Goal: Task Accomplishment & Management: Use online tool/utility

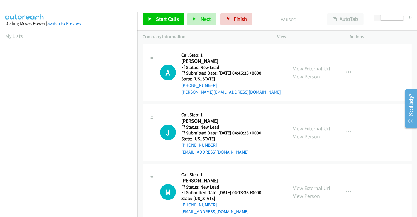
click at [308, 69] on link "View External Url" at bounding box center [311, 68] width 37 height 7
click at [311, 129] on link "View External Url" at bounding box center [311, 128] width 37 height 7
click at [314, 189] on link "View External Url" at bounding box center [311, 188] width 37 height 7
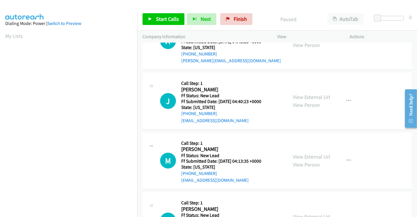
scroll to position [98, 0]
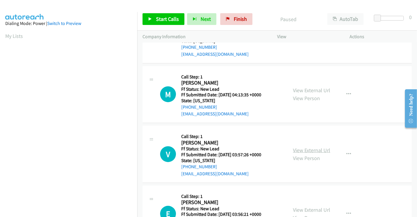
click at [307, 149] on link "View External Url" at bounding box center [311, 150] width 37 height 7
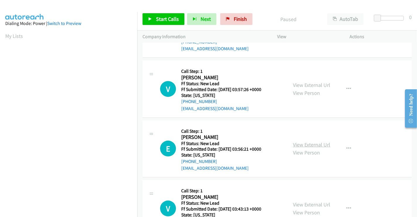
click at [307, 142] on link "View External Url" at bounding box center [311, 144] width 37 height 7
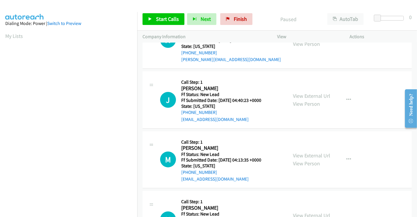
scroll to position [0, 0]
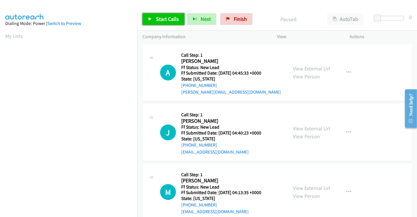
click at [162, 20] on span "Start Calls" at bounding box center [167, 19] width 23 height 7
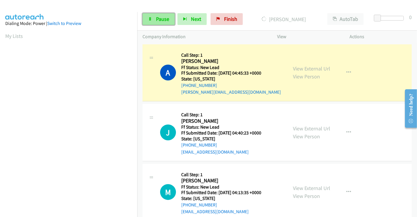
click at [159, 18] on span "Pause" at bounding box center [162, 19] width 13 height 7
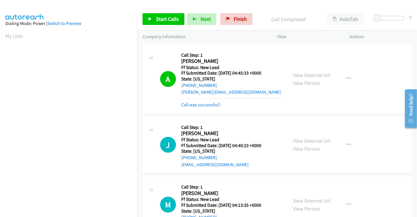
scroll to position [113, 0]
click at [163, 19] on span "Start Calls" at bounding box center [167, 19] width 23 height 7
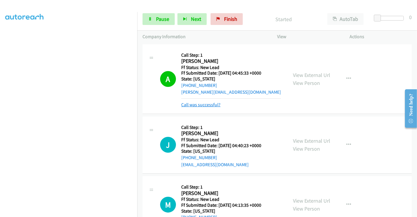
click at [205, 104] on link "Call was successful?" at bounding box center [200, 105] width 39 height 6
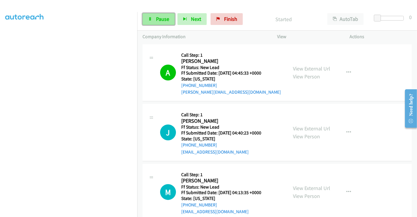
click at [157, 18] on span "Pause" at bounding box center [162, 19] width 13 height 7
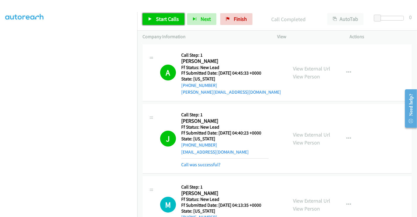
click at [163, 18] on span "Start Calls" at bounding box center [167, 19] width 23 height 7
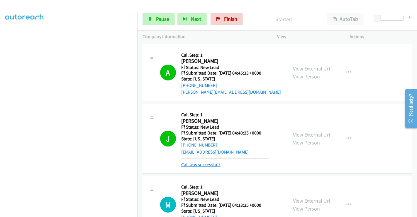
click at [198, 163] on link "Call was successful?" at bounding box center [200, 165] width 39 height 6
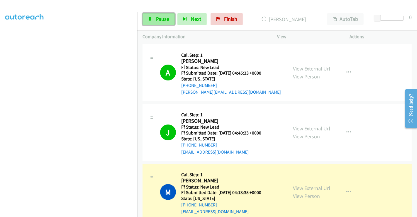
click at [155, 18] on link "Pause" at bounding box center [159, 19] width 32 height 12
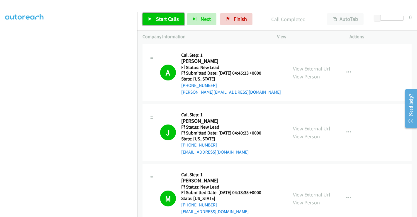
click at [154, 20] on link "Start Calls" at bounding box center [164, 19] width 42 height 12
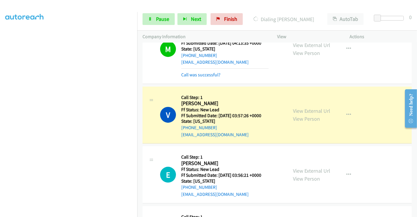
scroll to position [163, 0]
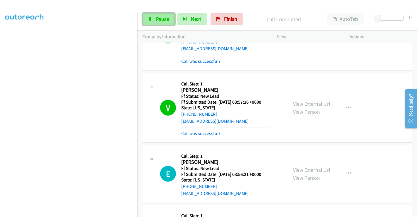
click at [160, 19] on span "Pause" at bounding box center [162, 19] width 13 height 7
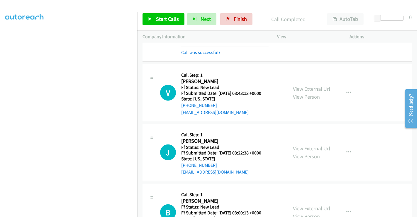
scroll to position [326, 0]
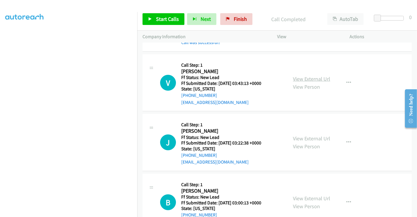
click at [310, 77] on link "View External Url" at bounding box center [311, 78] width 37 height 7
click at [307, 138] on link "View External Url" at bounding box center [311, 138] width 37 height 7
click at [307, 196] on link "View External Url" at bounding box center [311, 198] width 37 height 7
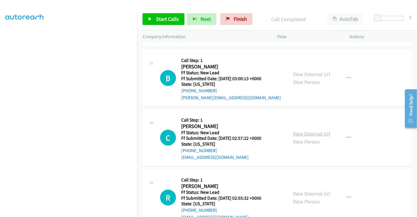
scroll to position [456, 0]
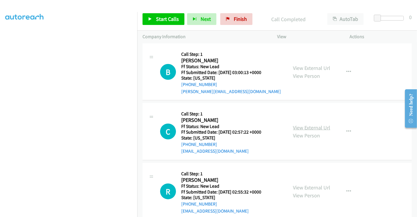
click at [303, 126] on link "View External Url" at bounding box center [311, 127] width 37 height 7
click at [312, 186] on link "View External Url" at bounding box center [311, 187] width 37 height 7
click at [154, 20] on link "Start Calls" at bounding box center [164, 19] width 42 height 12
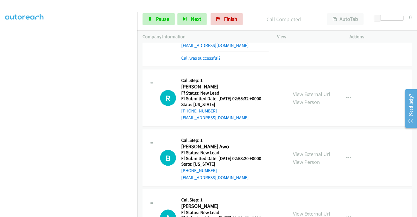
scroll to position [658, 0]
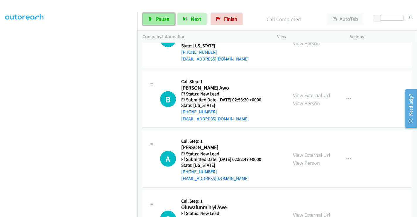
click at [163, 17] on span "Pause" at bounding box center [162, 19] width 13 height 7
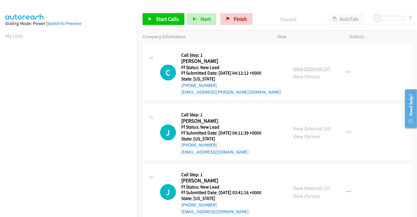
click at [300, 68] on link "View External Url" at bounding box center [311, 68] width 37 height 7
click at [304, 128] on link "View External Url" at bounding box center [311, 128] width 37 height 7
click at [305, 186] on link "View External Url" at bounding box center [311, 188] width 37 height 7
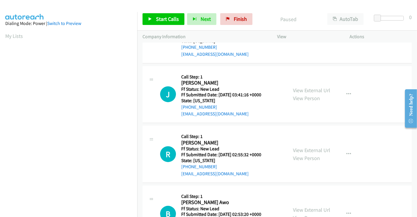
scroll to position [163, 0]
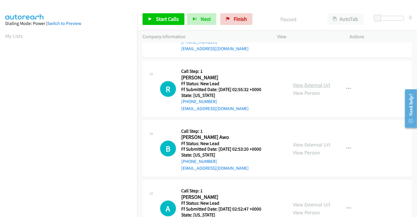
click at [299, 85] on link "View External Url" at bounding box center [311, 85] width 37 height 7
click at [310, 143] on link "View External Url" at bounding box center [311, 144] width 37 height 7
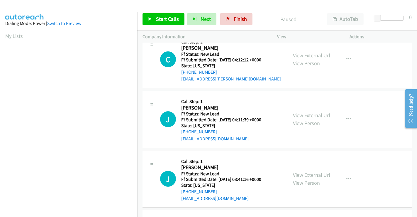
scroll to position [0, 0]
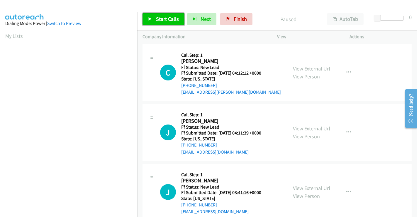
click at [170, 15] on link "Start Calls" at bounding box center [164, 19] width 42 height 12
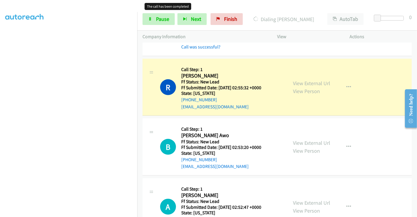
scroll to position [228, 0]
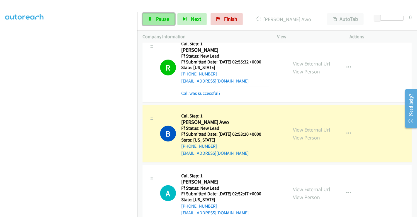
click at [151, 15] on link "Pause" at bounding box center [159, 19] width 32 height 12
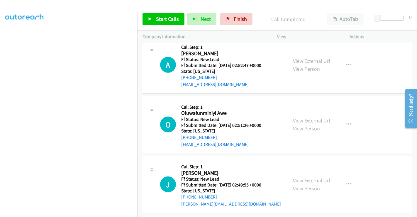
scroll to position [359, 0]
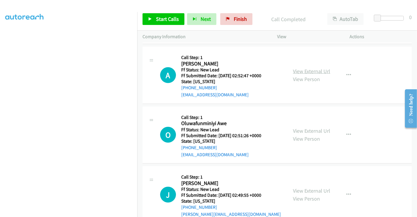
click at [318, 71] on link "View External Url" at bounding box center [311, 71] width 37 height 7
click at [316, 128] on link "View External Url" at bounding box center [311, 130] width 37 height 7
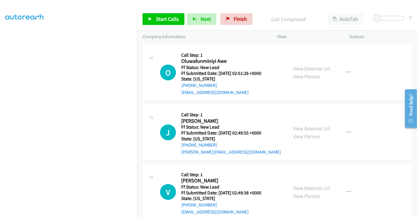
scroll to position [424, 0]
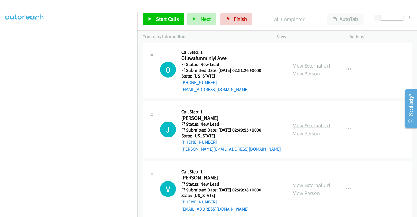
click at [310, 123] on link "View External Url" at bounding box center [311, 125] width 37 height 7
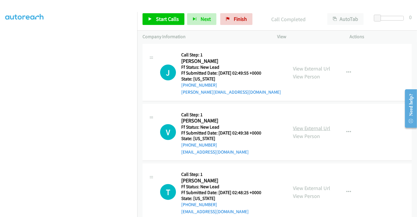
scroll to position [489, 0]
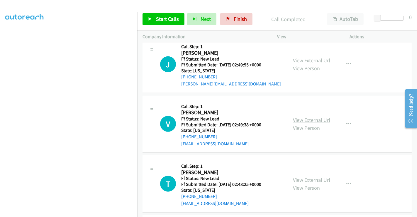
click at [310, 117] on link "View External Url" at bounding box center [311, 120] width 37 height 7
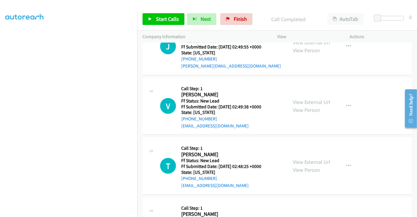
scroll to position [522, 0]
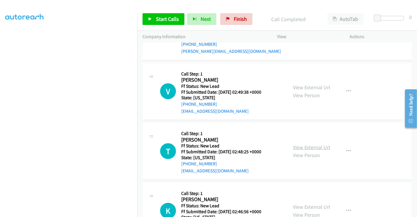
click at [308, 145] on link "View External Url" at bounding box center [311, 147] width 37 height 7
click at [169, 22] on span "Start Calls" at bounding box center [167, 19] width 23 height 7
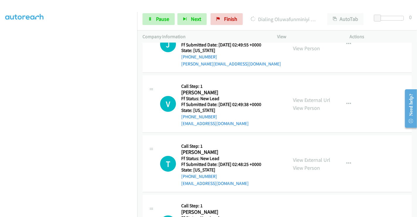
scroll to position [534, 0]
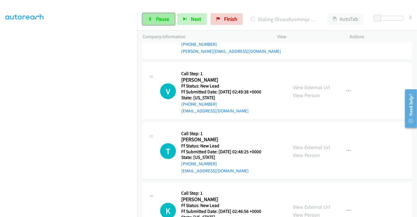
click at [162, 16] on span "Pause" at bounding box center [162, 19] width 13 height 7
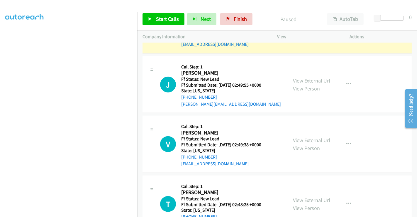
scroll to position [404, 0]
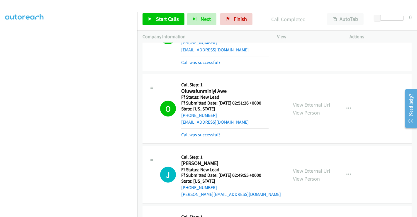
click at [200, 131] on div "Call was successful?" at bounding box center [224, 134] width 87 height 7
click at [201, 133] on link "Call was successful?" at bounding box center [200, 135] width 39 height 6
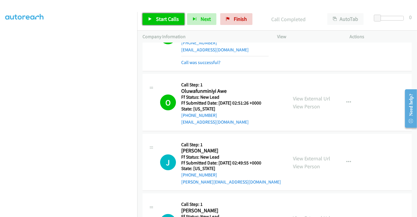
click at [157, 17] on span "Start Calls" at bounding box center [167, 19] width 23 height 7
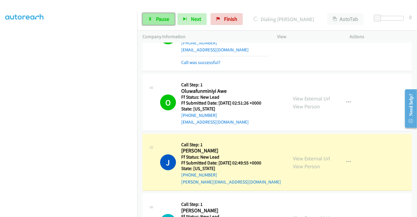
click at [164, 19] on span "Pause" at bounding box center [162, 19] width 13 height 7
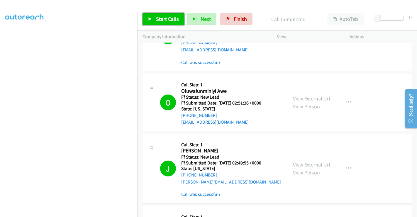
click at [166, 20] on span "Start Calls" at bounding box center [167, 19] width 23 height 7
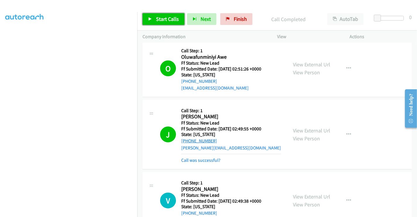
scroll to position [469, 0]
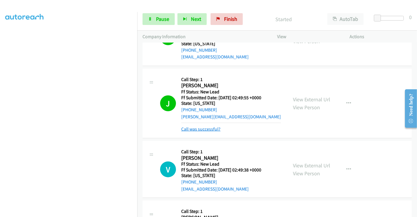
click at [205, 129] on link "Call was successful?" at bounding box center [200, 129] width 39 height 6
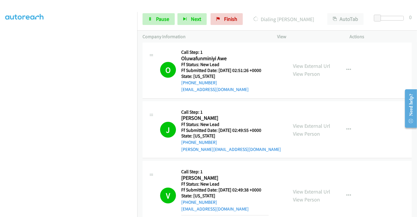
scroll to position [404, 0]
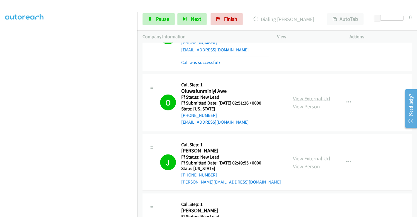
click at [307, 95] on link "View External Url" at bounding box center [311, 98] width 37 height 7
click at [161, 18] on span "Pause" at bounding box center [162, 19] width 13 height 7
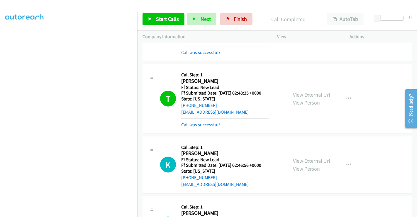
scroll to position [665, 0]
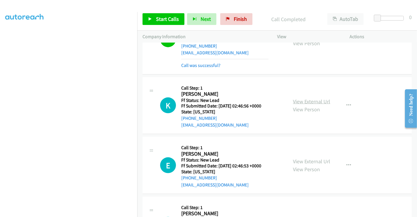
click at [309, 99] on link "View External Url" at bounding box center [311, 101] width 37 height 7
click at [307, 158] on link "View External Url" at bounding box center [311, 161] width 37 height 7
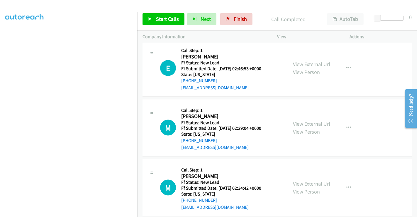
scroll to position [762, 0]
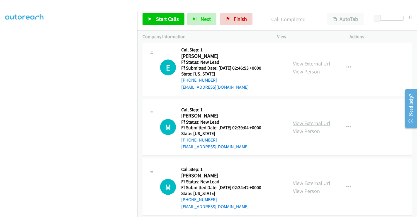
click at [315, 120] on link "View External Url" at bounding box center [311, 123] width 37 height 7
click at [305, 180] on link "View External Url" at bounding box center [311, 183] width 37 height 7
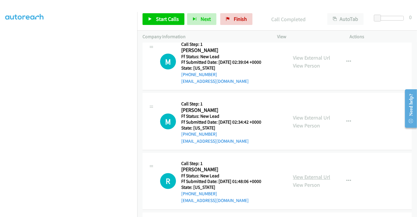
click at [306, 174] on link "View External Url" at bounding box center [311, 177] width 37 height 7
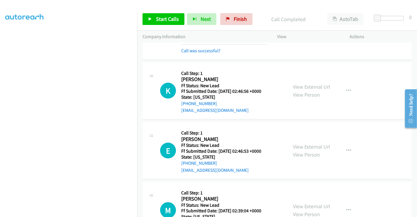
scroll to position [665, 0]
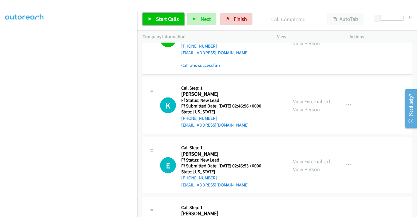
click at [164, 17] on span "Start Calls" at bounding box center [167, 19] width 23 height 7
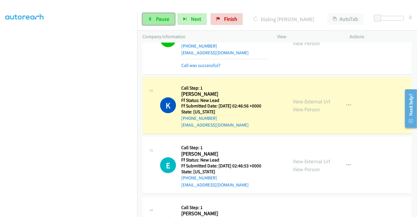
click at [160, 17] on span "Pause" at bounding box center [162, 19] width 13 height 7
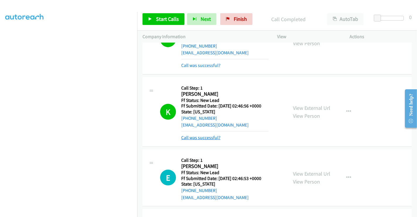
click at [210, 136] on link "Call was successful?" at bounding box center [200, 138] width 39 height 6
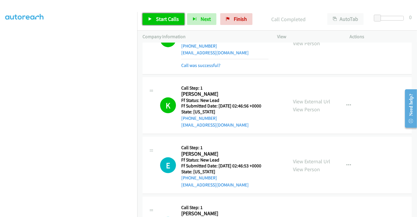
click at [161, 18] on span "Start Calls" at bounding box center [167, 19] width 23 height 7
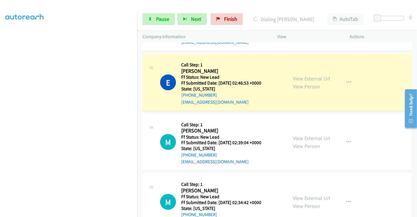
scroll to position [762, 0]
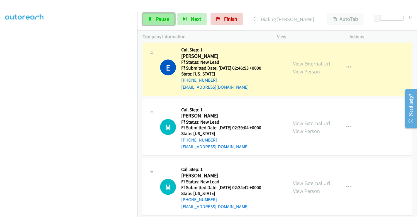
click at [159, 19] on span "Pause" at bounding box center [162, 19] width 13 height 7
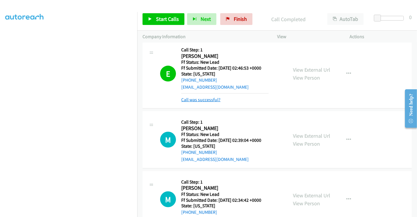
click at [207, 97] on link "Call was successful?" at bounding box center [200, 100] width 39 height 6
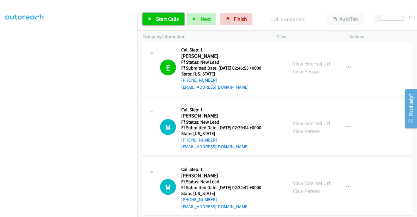
click at [167, 17] on span "Start Calls" at bounding box center [167, 19] width 23 height 7
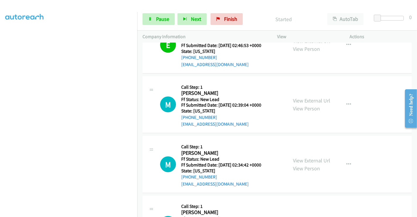
scroll to position [795, 0]
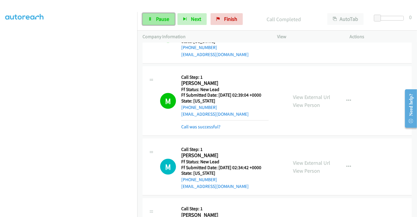
click at [148, 20] on icon at bounding box center [150, 19] width 4 height 4
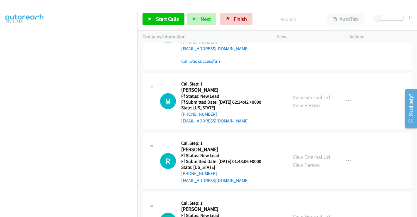
scroll to position [828, 0]
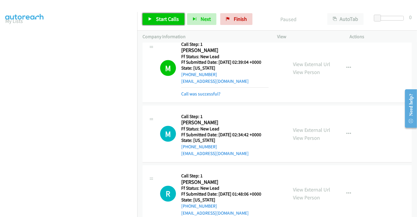
click at [156, 16] on span "Start Calls" at bounding box center [167, 19] width 23 height 7
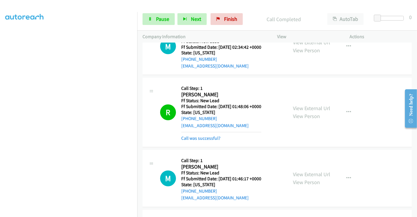
scroll to position [926, 0]
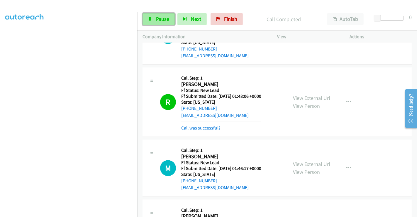
click at [159, 18] on span "Pause" at bounding box center [162, 19] width 13 height 7
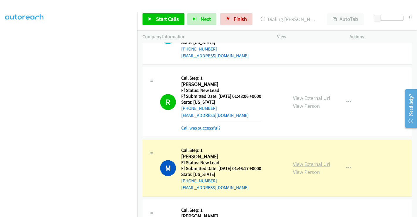
click at [306, 161] on link "View External Url" at bounding box center [311, 164] width 37 height 7
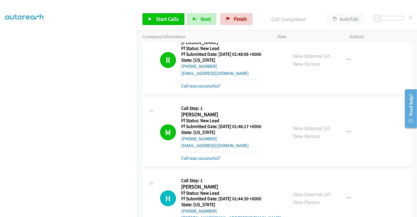
scroll to position [991, 0]
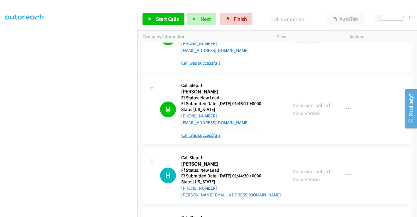
click at [215, 134] on link "Call was successful?" at bounding box center [200, 135] width 39 height 6
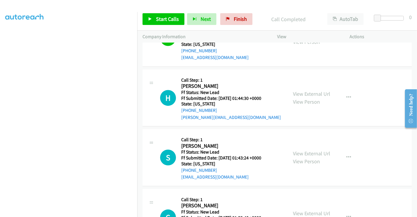
scroll to position [1088, 0]
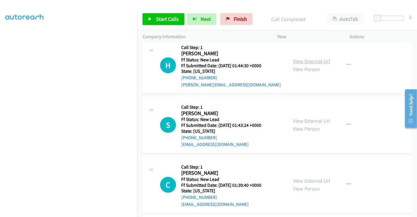
click at [300, 58] on link "View External Url" at bounding box center [311, 61] width 37 height 7
click at [301, 117] on link "View External Url" at bounding box center [311, 120] width 37 height 7
click at [304, 177] on link "View External Url" at bounding box center [311, 180] width 37 height 7
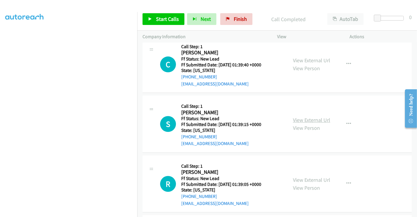
scroll to position [1219, 0]
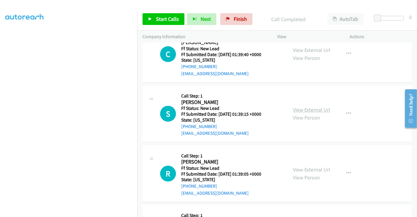
click at [305, 107] on link "View External Url" at bounding box center [311, 109] width 37 height 7
click at [299, 167] on link "View External Url" at bounding box center [311, 169] width 37 height 7
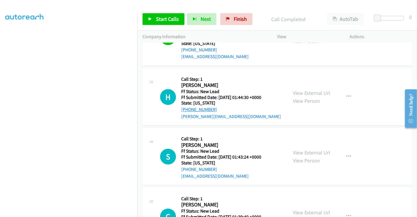
scroll to position [1023, 0]
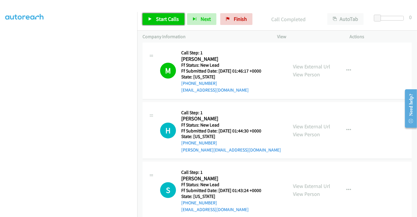
click at [167, 19] on span "Start Calls" at bounding box center [167, 19] width 23 height 7
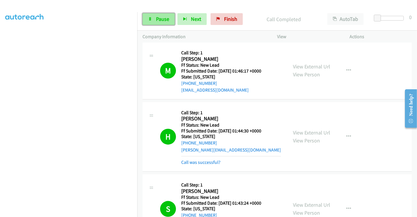
click at [157, 21] on span "Pause" at bounding box center [162, 19] width 13 height 7
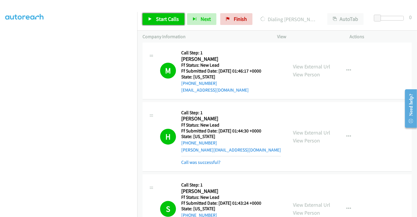
click at [167, 21] on span "Start Calls" at bounding box center [167, 19] width 23 height 7
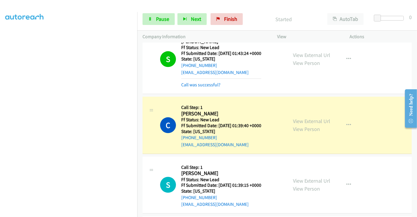
scroll to position [1219, 0]
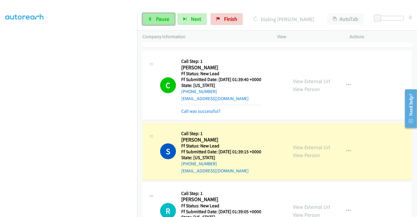
click at [165, 19] on span "Pause" at bounding box center [162, 19] width 13 height 7
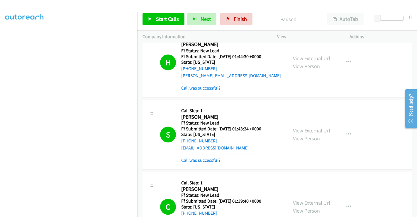
scroll to position [1088, 0]
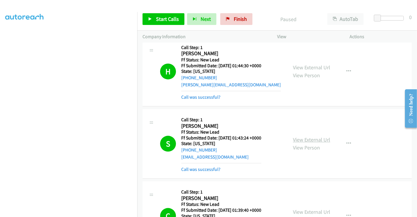
click at [307, 136] on link "View External Url" at bounding box center [311, 139] width 37 height 7
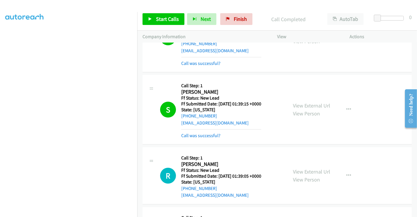
scroll to position [1317, 0]
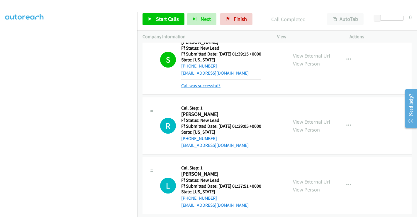
click at [203, 84] on link "Call was successful?" at bounding box center [200, 86] width 39 height 6
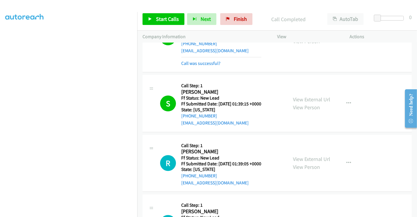
scroll to position [1252, 0]
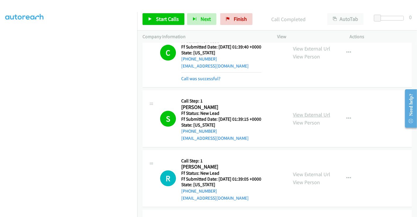
click at [310, 111] on link "View External Url" at bounding box center [311, 114] width 37 height 7
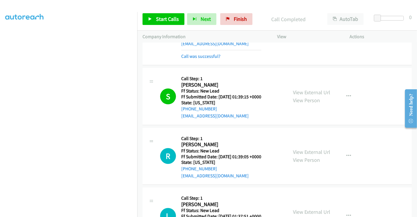
scroll to position [1284, 0]
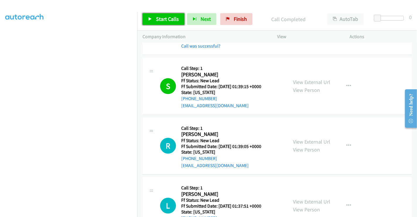
click at [161, 20] on span "Start Calls" at bounding box center [167, 19] width 23 height 7
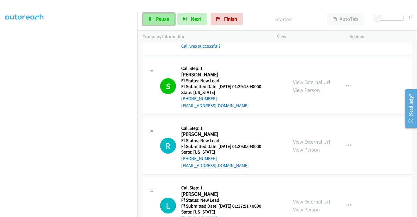
click at [156, 17] on span "Pause" at bounding box center [162, 19] width 13 height 7
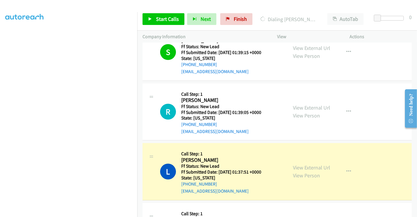
scroll to position [1415, 0]
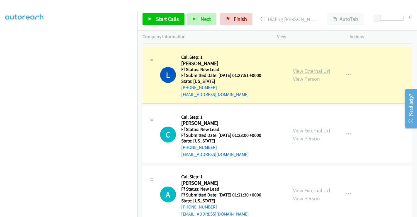
click at [306, 68] on link "View External Url" at bounding box center [311, 71] width 37 height 7
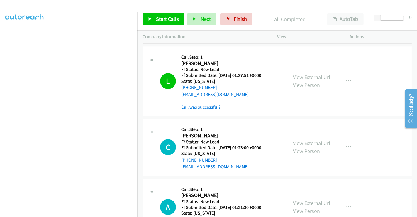
scroll to position [1318, 0]
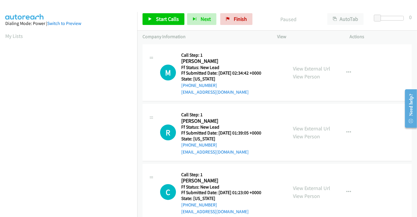
scroll to position [113, 0]
click at [311, 69] on link "View External Url" at bounding box center [311, 68] width 37 height 7
click at [167, 16] on span "Start Calls" at bounding box center [167, 19] width 23 height 7
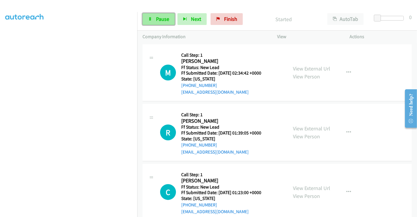
click at [150, 21] on icon at bounding box center [150, 19] width 4 height 4
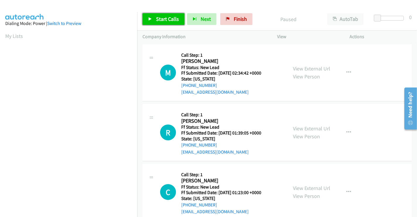
click at [158, 19] on span "Start Calls" at bounding box center [167, 19] width 23 height 7
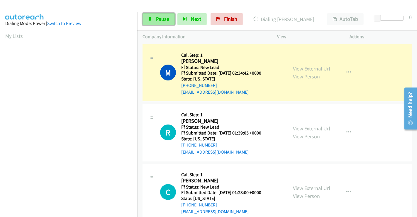
click at [165, 19] on span "Pause" at bounding box center [162, 19] width 13 height 7
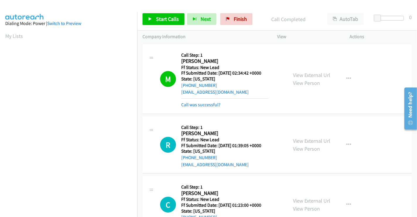
scroll to position [113, 0]
click at [157, 16] on span "Start Calls" at bounding box center [167, 19] width 23 height 7
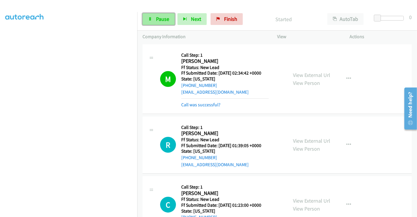
click at [158, 17] on span "Pause" at bounding box center [162, 19] width 13 height 7
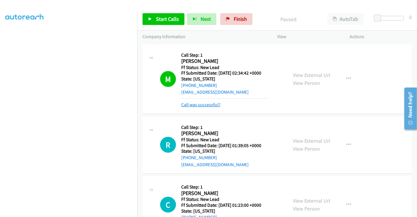
click at [214, 102] on link "Call was successful?" at bounding box center [200, 105] width 39 height 6
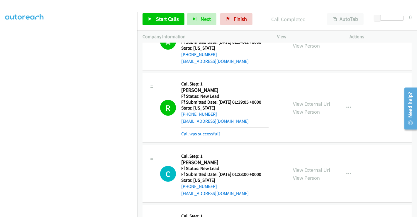
scroll to position [98, 0]
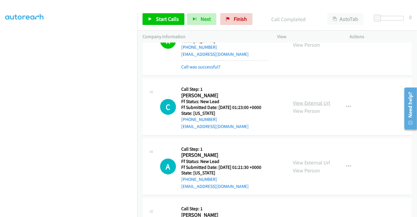
click at [306, 102] on link "View External Url" at bounding box center [311, 103] width 37 height 7
click at [305, 162] on link "View External Url" at bounding box center [311, 162] width 37 height 7
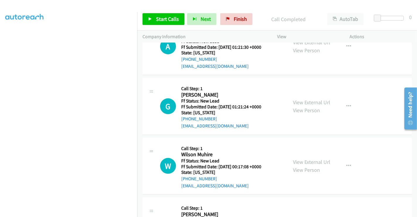
scroll to position [228, 0]
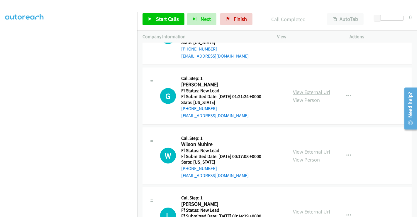
click at [305, 89] on link "View External Url" at bounding box center [311, 92] width 37 height 7
click at [302, 149] on link "View External Url" at bounding box center [311, 151] width 37 height 7
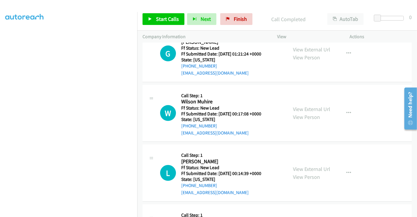
scroll to position [294, 0]
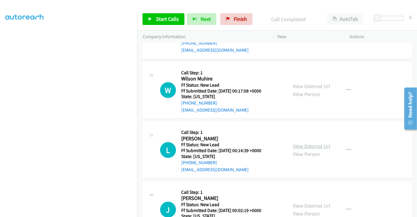
click at [309, 143] on link "View External Url" at bounding box center [311, 146] width 37 height 7
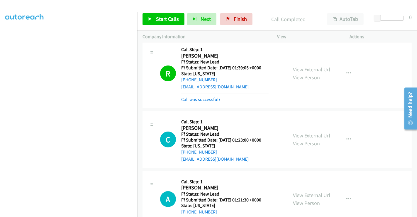
scroll to position [98, 0]
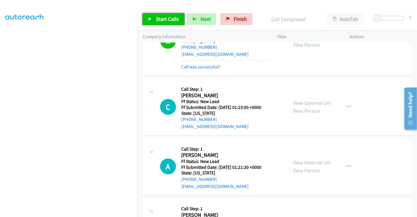
click at [166, 17] on span "Start Calls" at bounding box center [167, 19] width 23 height 7
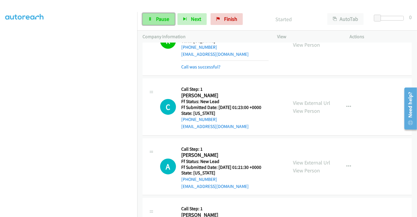
click at [158, 24] on link "Pause" at bounding box center [159, 19] width 32 height 12
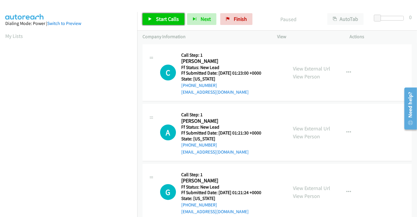
click at [168, 21] on span "Start Calls" at bounding box center [167, 19] width 23 height 7
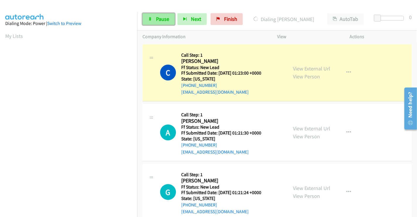
click at [153, 20] on link "Pause" at bounding box center [159, 19] width 32 height 12
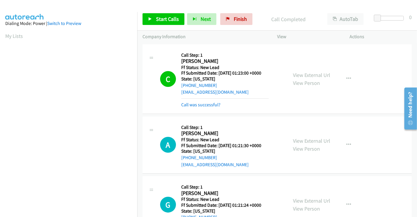
scroll to position [113, 0]
click at [169, 21] on span "Start Calls" at bounding box center [167, 19] width 23 height 7
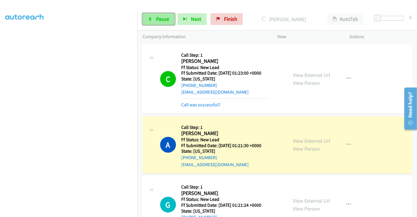
click at [159, 19] on span "Pause" at bounding box center [162, 19] width 13 height 7
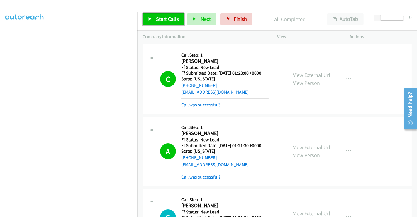
click at [165, 18] on span "Start Calls" at bounding box center [167, 19] width 23 height 7
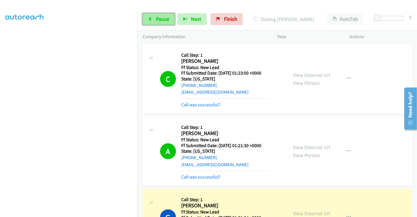
click at [159, 20] on span "Pause" at bounding box center [162, 19] width 13 height 7
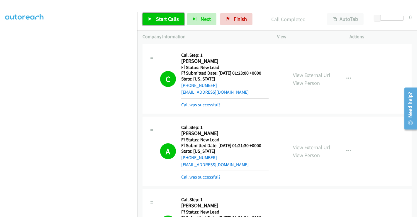
click at [172, 20] on span "Start Calls" at bounding box center [167, 19] width 23 height 7
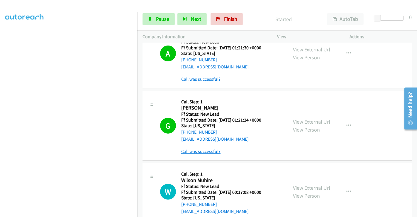
click at [207, 150] on link "Call was successful?" at bounding box center [200, 152] width 39 height 6
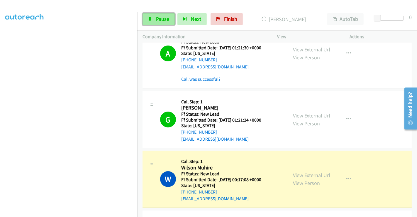
click at [157, 16] on span "Pause" at bounding box center [162, 19] width 13 height 7
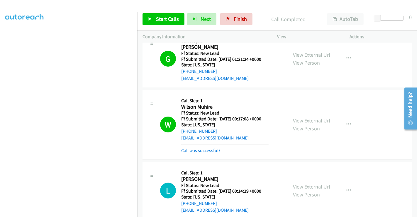
scroll to position [195, 0]
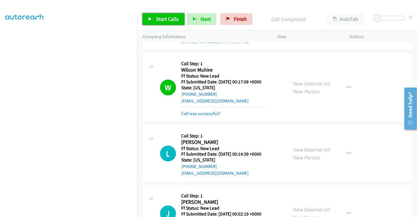
click at [169, 16] on span "Start Calls" at bounding box center [167, 19] width 23 height 7
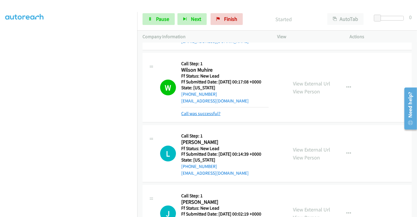
click at [195, 113] on link "Call was successful?" at bounding box center [200, 114] width 39 height 6
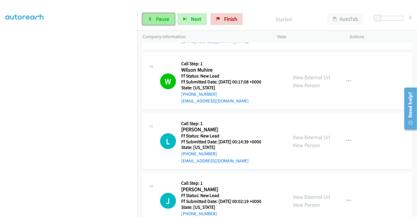
click at [161, 18] on span "Pause" at bounding box center [162, 19] width 13 height 7
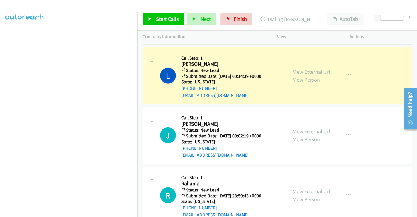
scroll to position [261, 0]
click at [314, 132] on link "View External Url" at bounding box center [311, 131] width 37 height 7
click at [309, 190] on link "View External Url" at bounding box center [311, 191] width 37 height 7
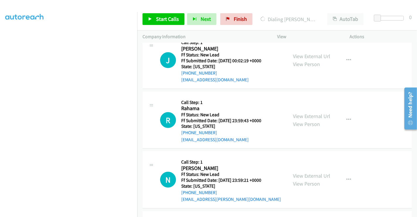
scroll to position [359, 0]
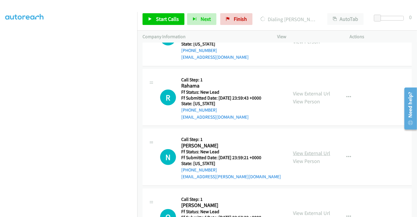
click at [305, 150] on link "View External Url" at bounding box center [311, 153] width 37 height 7
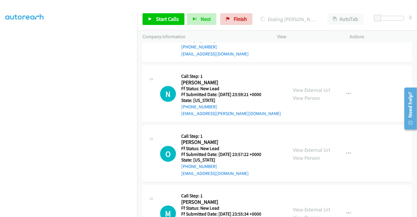
scroll to position [424, 0]
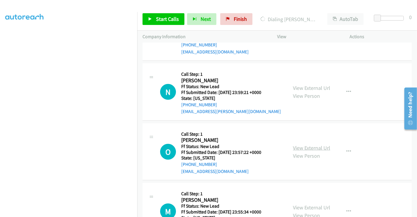
click at [309, 145] on link "View External Url" at bounding box center [311, 147] width 37 height 7
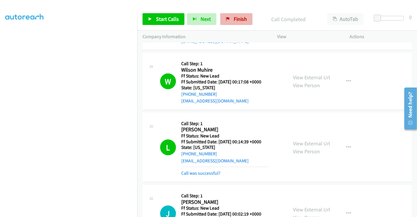
scroll to position [113, 0]
click at [204, 173] on link "Call was successful?" at bounding box center [200, 173] width 39 height 6
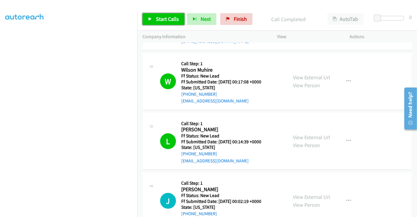
click at [162, 14] on link "Start Calls" at bounding box center [164, 19] width 42 height 12
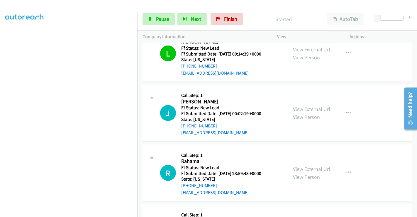
scroll to position [294, 0]
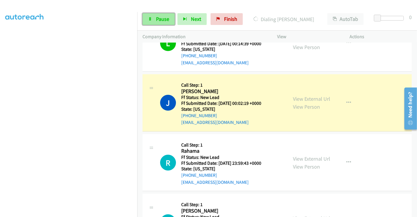
click at [163, 20] on span "Pause" at bounding box center [162, 19] width 13 height 7
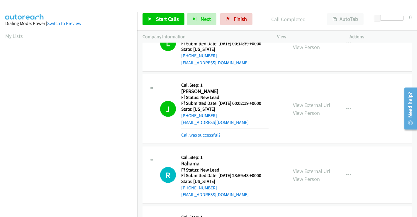
scroll to position [113, 0]
click at [166, 18] on span "Start Calls" at bounding box center [167, 19] width 23 height 7
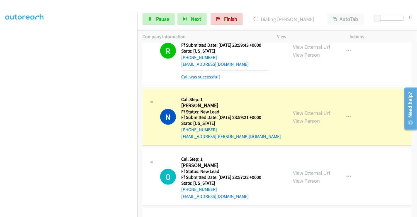
scroll to position [456, 0]
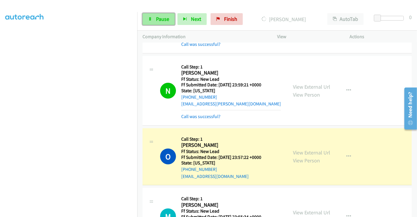
click at [158, 21] on span "Pause" at bounding box center [162, 19] width 13 height 7
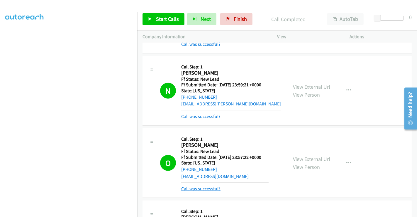
click at [207, 186] on link "Call was successful?" at bounding box center [200, 189] width 39 height 6
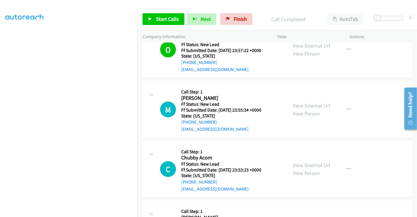
scroll to position [587, 0]
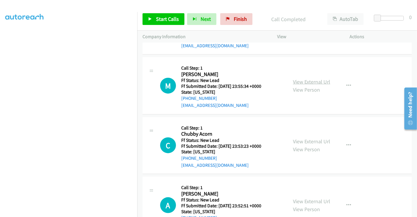
click at [301, 81] on link "View External Url" at bounding box center [311, 81] width 37 height 7
click at [306, 139] on link "View External Url" at bounding box center [311, 141] width 37 height 7
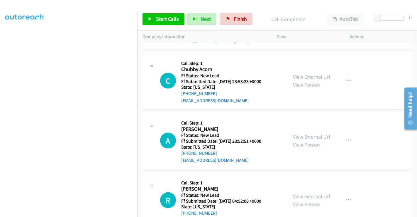
scroll to position [652, 0]
click at [305, 133] on link "View External Url" at bounding box center [311, 136] width 37 height 7
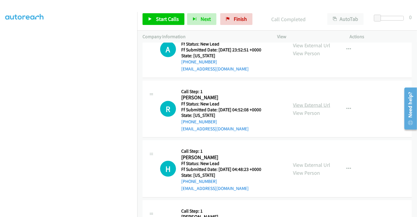
scroll to position [750, 0]
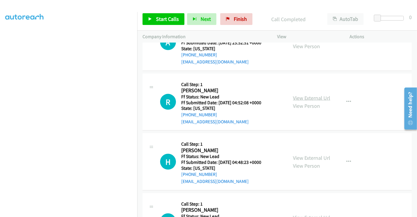
click at [308, 95] on link "View External Url" at bounding box center [311, 98] width 37 height 7
click at [309, 154] on link "View External Url" at bounding box center [311, 157] width 37 height 7
click at [170, 18] on span "Start Calls" at bounding box center [167, 19] width 23 height 7
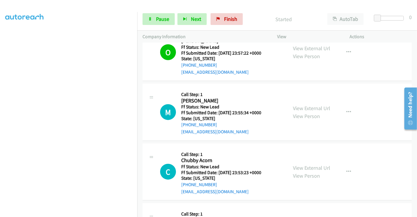
scroll to position [554, 0]
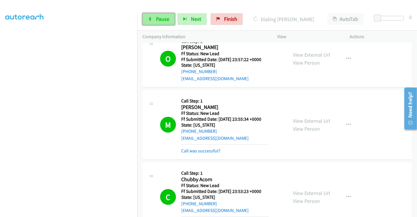
click at [160, 17] on span "Pause" at bounding box center [162, 19] width 13 height 7
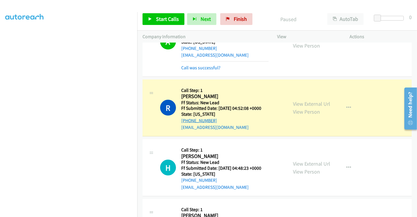
scroll to position [815, 0]
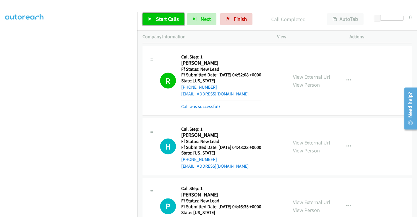
click at [157, 18] on span "Start Calls" at bounding box center [167, 19] width 23 height 7
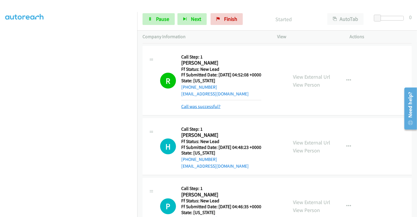
click at [209, 106] on link "Call was successful?" at bounding box center [200, 107] width 39 height 6
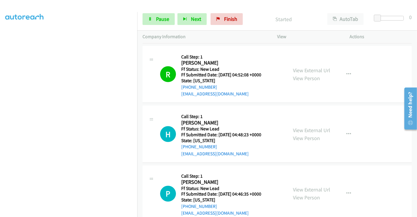
scroll to position [15, 0]
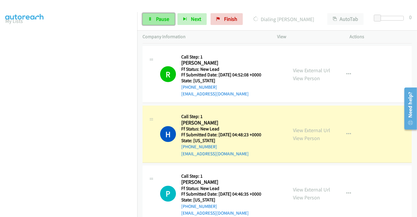
click at [159, 16] on span "Pause" at bounding box center [162, 19] width 13 height 7
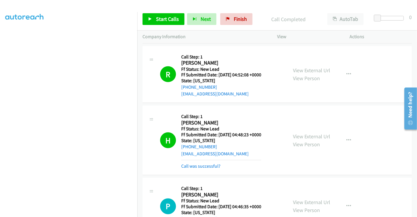
scroll to position [913, 0]
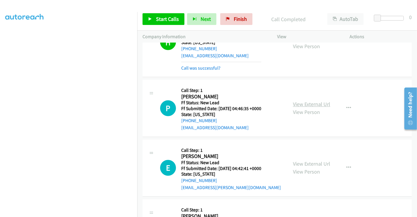
click at [297, 101] on link "View External Url" at bounding box center [311, 104] width 37 height 7
click at [312, 161] on link "View External Url" at bounding box center [311, 164] width 37 height 7
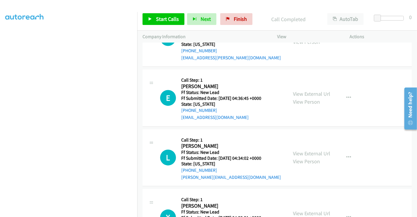
scroll to position [1044, 0]
click at [307, 92] on link "View External Url" at bounding box center [311, 93] width 37 height 7
click at [308, 150] on link "View External Url" at bounding box center [311, 153] width 37 height 7
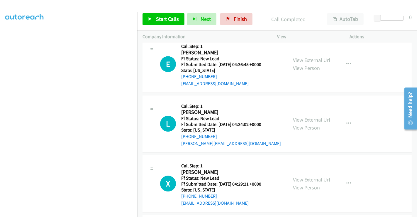
scroll to position [1109, 0]
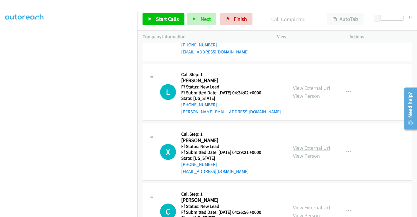
click at [311, 146] on link "View External Url" at bounding box center [311, 147] width 37 height 7
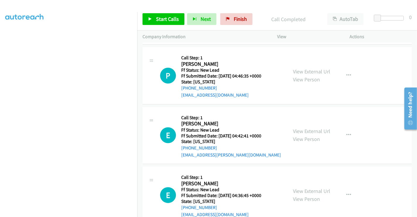
scroll to position [0, 0]
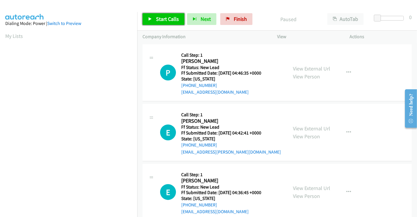
click at [160, 19] on span "Start Calls" at bounding box center [167, 19] width 23 height 7
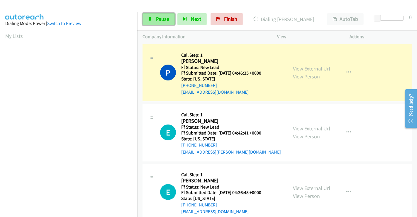
click at [156, 16] on span "Pause" at bounding box center [162, 19] width 13 height 7
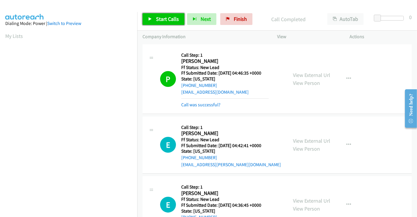
click at [161, 19] on span "Start Calls" at bounding box center [167, 19] width 23 height 7
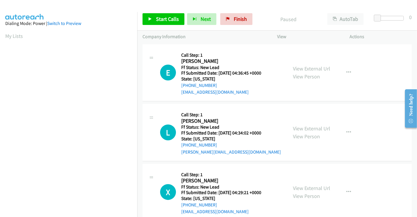
scroll to position [113, 0]
click at [238, 17] on span "Finish" at bounding box center [240, 19] width 13 height 7
click at [234, 17] on span "Finish" at bounding box center [240, 19] width 13 height 7
click at [236, 21] on span "Finish" at bounding box center [240, 19] width 13 height 7
click at [300, 66] on link "View External Url" at bounding box center [311, 68] width 37 height 7
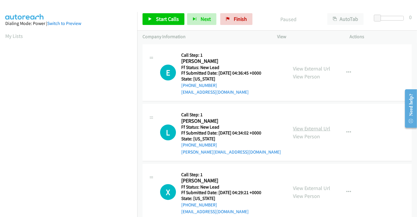
click at [307, 125] on link "View External Url" at bounding box center [311, 128] width 37 height 7
click at [304, 187] on link "View External Url" at bounding box center [311, 188] width 37 height 7
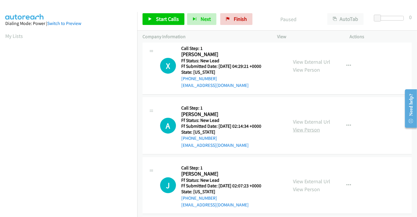
scroll to position [130, 0]
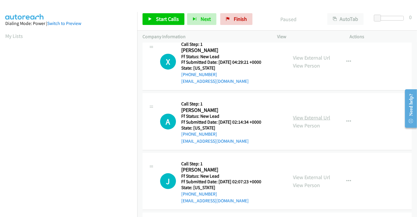
click at [302, 115] on link "View External Url" at bounding box center [311, 117] width 37 height 7
click at [306, 178] on link "View External Url" at bounding box center [311, 177] width 37 height 7
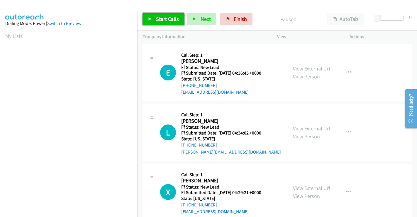
click at [159, 21] on span "Start Calls" at bounding box center [167, 19] width 23 height 7
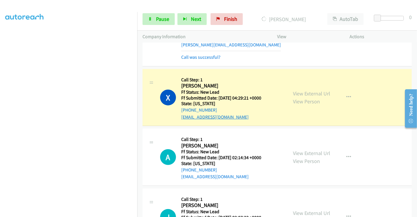
scroll to position [130, 0]
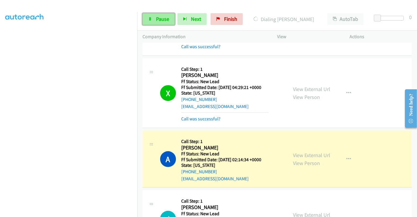
click at [159, 19] on span "Pause" at bounding box center [162, 19] width 13 height 7
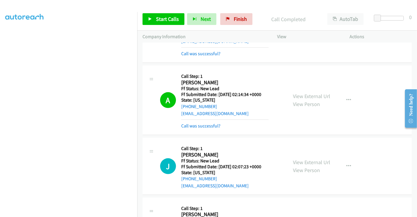
scroll to position [261, 0]
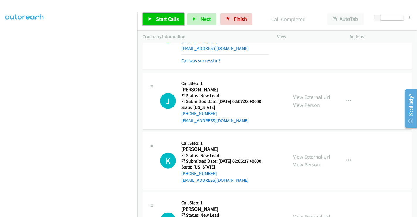
click at [156, 17] on span "Start Calls" at bounding box center [167, 19] width 23 height 7
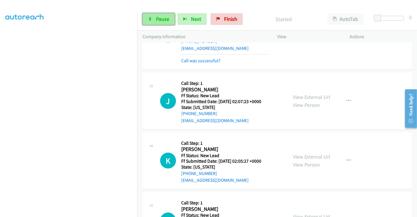
click at [158, 16] on span "Pause" at bounding box center [162, 19] width 13 height 7
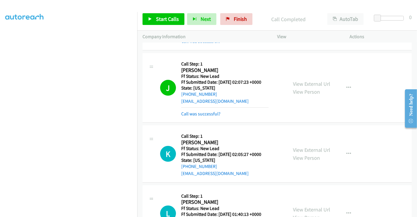
scroll to position [313, 0]
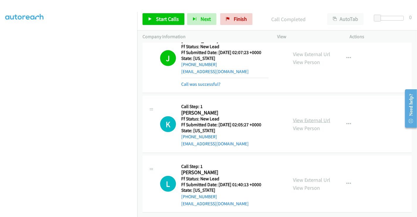
click at [312, 117] on link "View External Url" at bounding box center [311, 120] width 37 height 7
click at [311, 176] on link "View External Url" at bounding box center [311, 179] width 37 height 7
click at [171, 16] on span "Start Calls" at bounding box center [167, 19] width 23 height 7
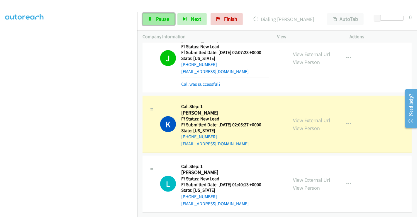
click at [158, 17] on span "Pause" at bounding box center [162, 19] width 13 height 7
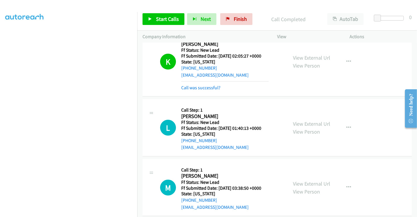
scroll to position [379, 0]
click at [167, 16] on span "Start Calls" at bounding box center [167, 19] width 23 height 7
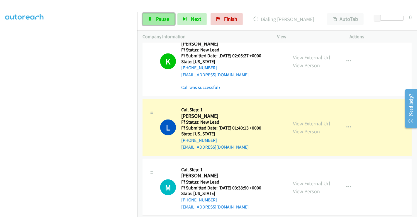
click at [160, 16] on span "Pause" at bounding box center [162, 19] width 13 height 7
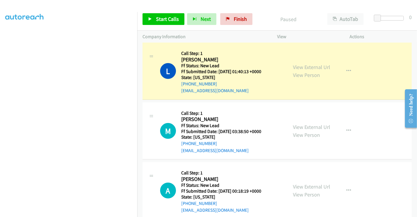
scroll to position [444, 0]
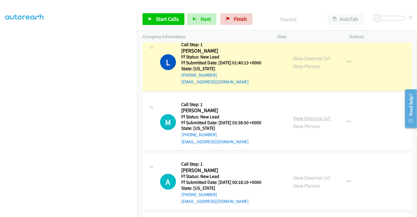
click at [303, 116] on link "View External Url" at bounding box center [311, 118] width 37 height 7
click at [303, 179] on link "View External Url" at bounding box center [311, 177] width 37 height 7
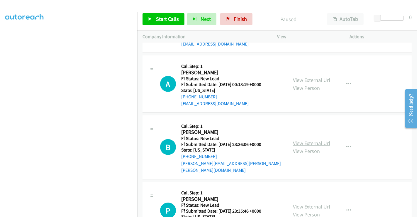
click at [315, 140] on link "View External Url" at bounding box center [311, 143] width 37 height 7
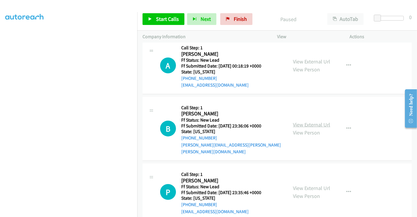
scroll to position [574, 0]
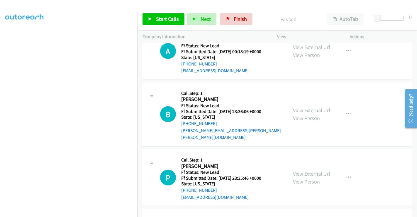
click at [301, 170] on link "View External Url" at bounding box center [311, 173] width 37 height 7
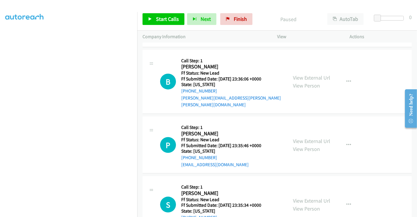
scroll to position [640, 0]
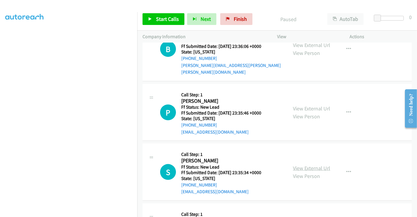
click at [308, 165] on link "View External Url" at bounding box center [311, 168] width 37 height 7
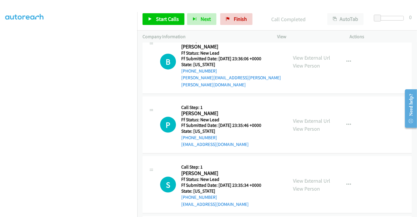
scroll to position [652, 0]
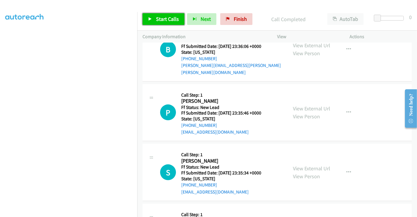
click at [161, 18] on span "Start Calls" at bounding box center [167, 19] width 23 height 7
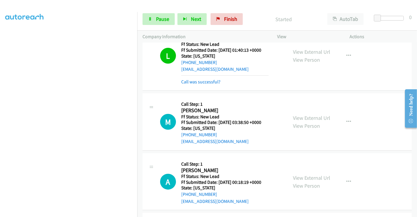
scroll to position [456, 0]
click at [159, 16] on span "Pause" at bounding box center [162, 19] width 13 height 7
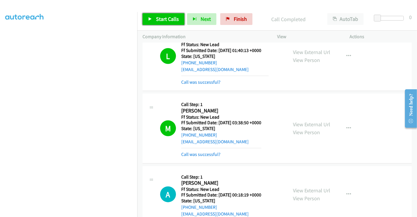
click at [169, 19] on span "Start Calls" at bounding box center [167, 19] width 23 height 7
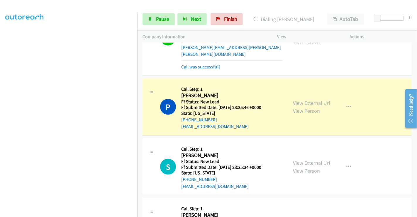
scroll to position [717, 0]
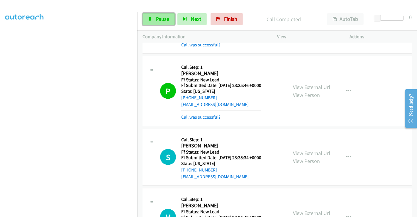
click at [159, 19] on span "Pause" at bounding box center [162, 19] width 13 height 7
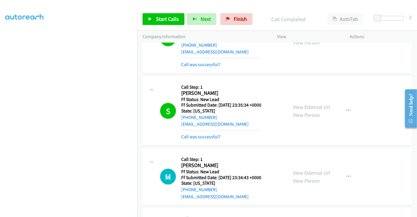
scroll to position [815, 0]
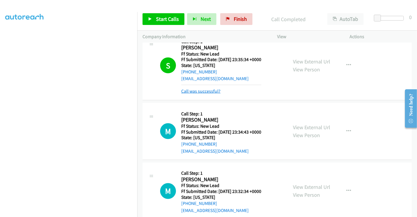
click at [207, 88] on link "Call was successful?" at bounding box center [200, 91] width 39 height 6
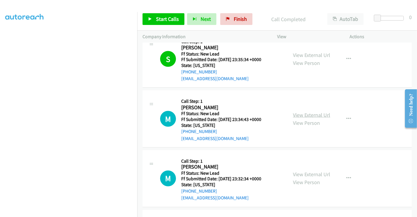
click at [300, 112] on link "View External Url" at bounding box center [311, 115] width 37 height 7
click at [299, 171] on link "View External Url" at bounding box center [311, 174] width 37 height 7
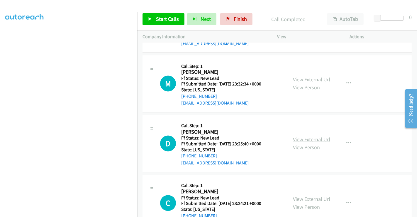
scroll to position [913, 0]
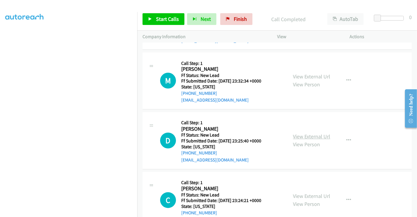
click at [310, 133] on link "View External Url" at bounding box center [311, 136] width 37 height 7
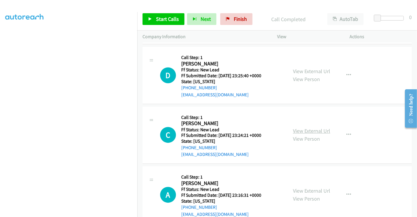
click at [307, 128] on link "View External Url" at bounding box center [311, 131] width 37 height 7
click at [306, 188] on link "View External Url" at bounding box center [311, 191] width 37 height 7
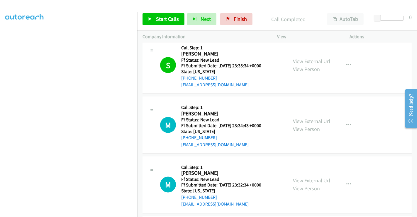
scroll to position [815, 0]
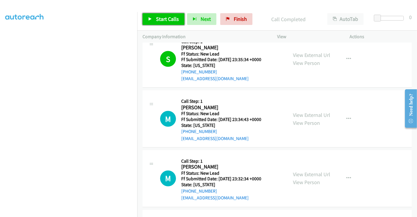
click at [169, 21] on span "Start Calls" at bounding box center [167, 19] width 23 height 7
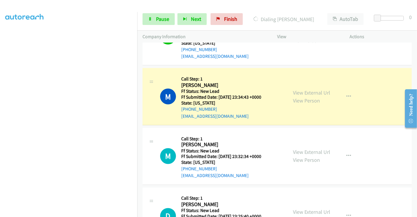
scroll to position [848, 0]
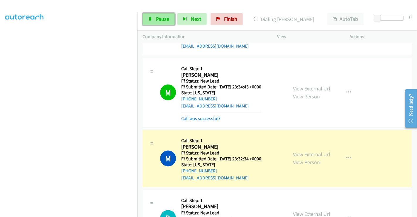
click at [159, 18] on span "Pause" at bounding box center [162, 19] width 13 height 7
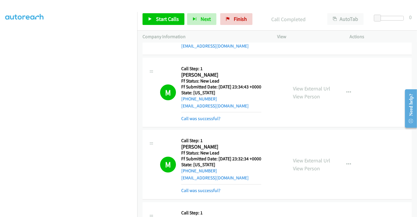
click at [160, 25] on div "Start Calls Pause Next Finish Call Completed AutoTab AutoTab 0" at bounding box center [277, 19] width 280 height 23
click at [159, 17] on span "Start Calls" at bounding box center [167, 19] width 23 height 7
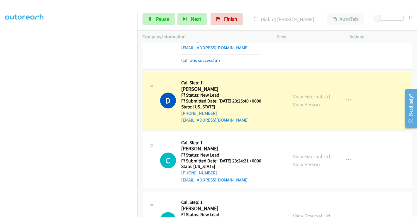
scroll to position [978, 0]
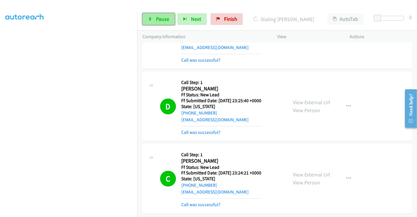
click at [158, 18] on span "Pause" at bounding box center [162, 19] width 13 height 7
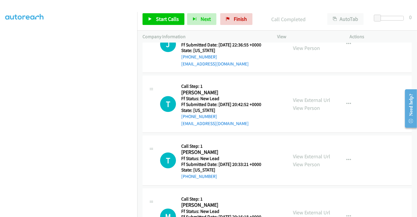
scroll to position [1213, 0]
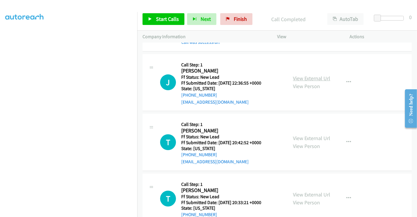
click at [308, 75] on link "View External Url" at bounding box center [311, 78] width 37 height 7
click at [308, 135] on link "View External Url" at bounding box center [311, 138] width 37 height 7
click at [309, 191] on link "View External Url" at bounding box center [311, 194] width 37 height 7
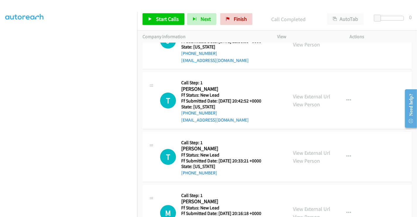
scroll to position [1278, 0]
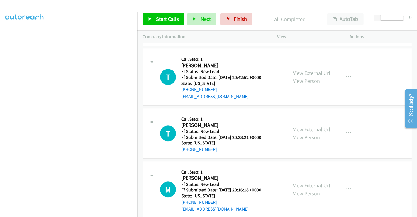
click at [311, 182] on link "View External Url" at bounding box center [311, 185] width 37 height 7
click at [349, 127] on button "button" at bounding box center [349, 133] width 16 height 12
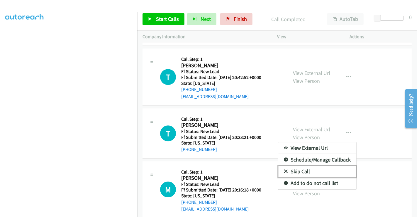
click at [312, 166] on link "Skip Call" at bounding box center [318, 172] width 78 height 12
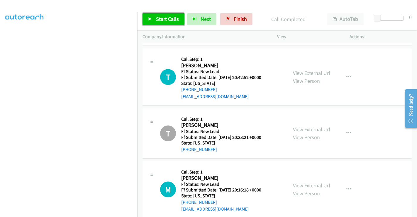
click at [164, 18] on span "Start Calls" at bounding box center [167, 19] width 23 height 7
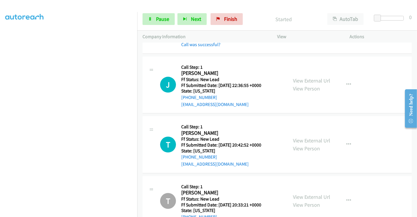
scroll to position [1213, 0]
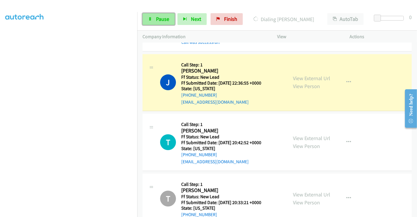
click at [158, 21] on span "Pause" at bounding box center [162, 19] width 13 height 7
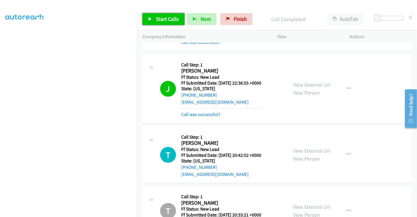
click at [162, 18] on span "Start Calls" at bounding box center [167, 19] width 23 height 7
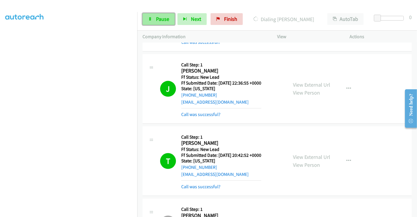
click at [164, 20] on span "Pause" at bounding box center [162, 19] width 13 height 7
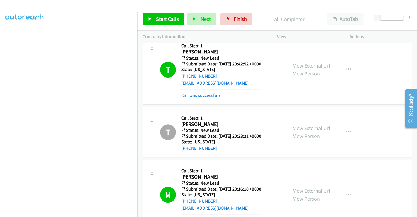
scroll to position [1342, 0]
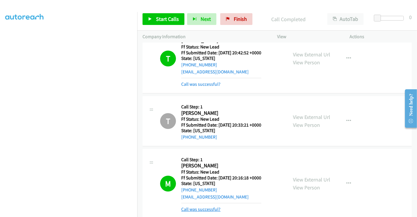
click at [199, 206] on link "Call was successful?" at bounding box center [200, 209] width 39 height 6
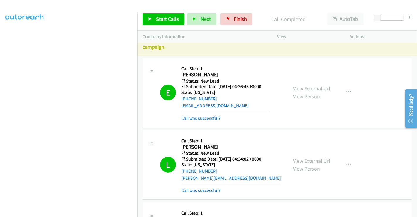
scroll to position [0, 0]
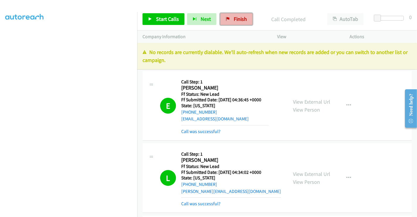
click at [230, 19] on link "Finish" at bounding box center [236, 19] width 32 height 12
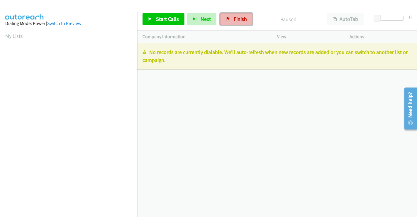
click at [235, 18] on span "Finish" at bounding box center [240, 19] width 13 height 7
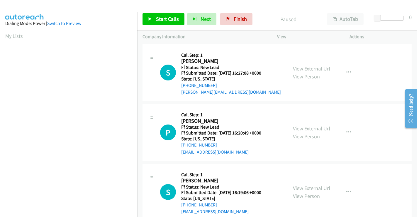
click at [313, 71] on link "View External Url" at bounding box center [311, 68] width 37 height 7
click at [308, 131] on link "View External Url" at bounding box center [311, 128] width 37 height 7
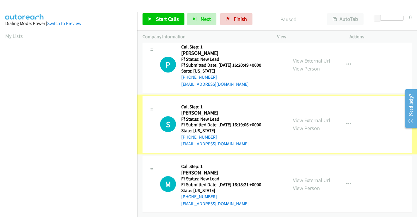
scroll to position [72, 0]
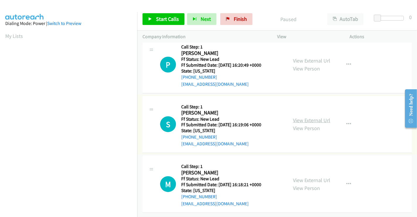
click at [307, 117] on link "View External Url" at bounding box center [311, 120] width 37 height 7
click at [313, 177] on link "View External Url" at bounding box center [311, 180] width 37 height 7
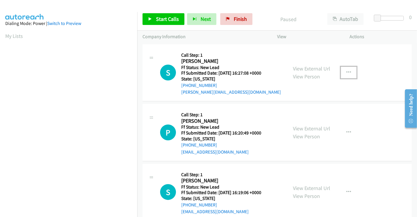
click at [348, 72] on icon "button" at bounding box center [349, 72] width 5 height 5
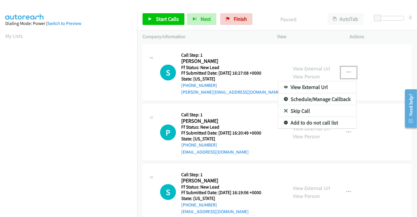
click at [299, 113] on link "Skip Call" at bounding box center [318, 111] width 78 height 12
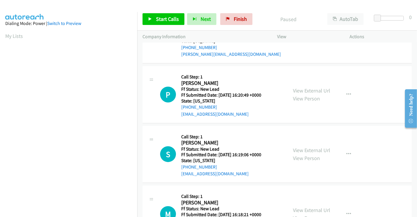
scroll to position [72, 0]
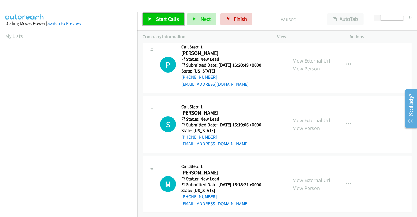
click at [159, 18] on span "Start Calls" at bounding box center [167, 19] width 23 height 7
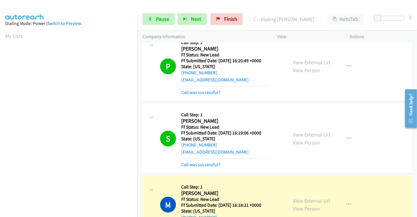
scroll to position [113, 0]
click at [161, 17] on span "Pause" at bounding box center [162, 19] width 13 height 7
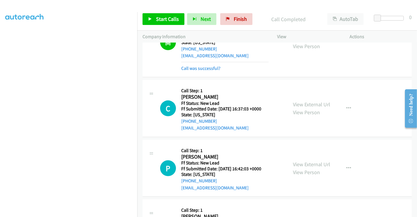
scroll to position [212, 0]
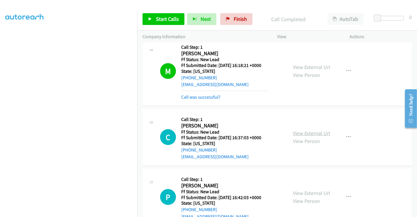
click at [309, 132] on link "View External Url" at bounding box center [311, 133] width 37 height 7
click at [310, 190] on link "View External Url" at bounding box center [311, 193] width 37 height 7
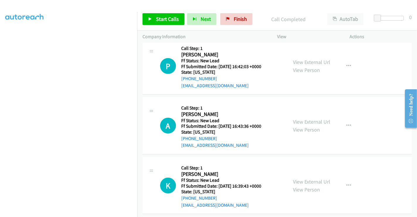
scroll to position [375, 0]
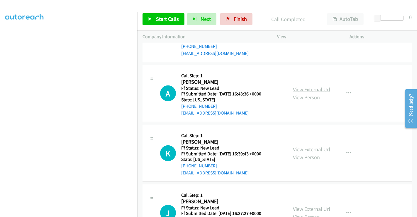
click at [310, 89] on link "View External Url" at bounding box center [311, 89] width 37 height 7
click at [306, 147] on link "View External Url" at bounding box center [311, 149] width 37 height 7
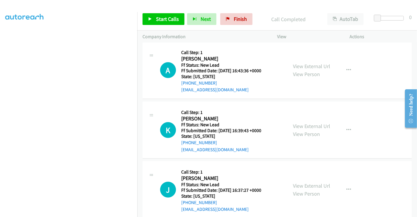
scroll to position [408, 0]
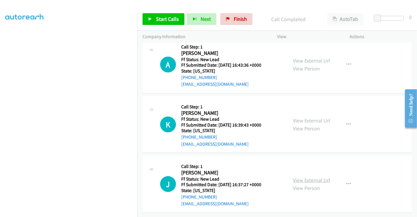
click at [310, 177] on link "View External Url" at bounding box center [311, 180] width 37 height 7
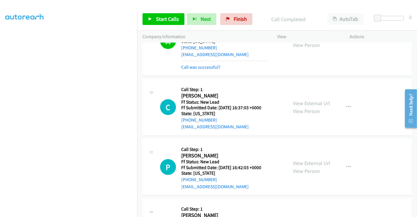
scroll to position [277, 0]
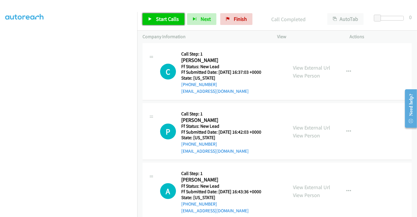
click at [164, 17] on span "Start Calls" at bounding box center [167, 19] width 23 height 7
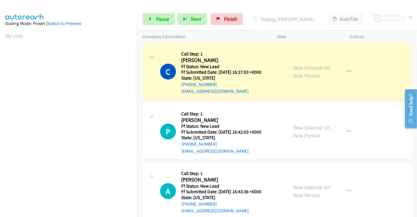
scroll to position [113, 0]
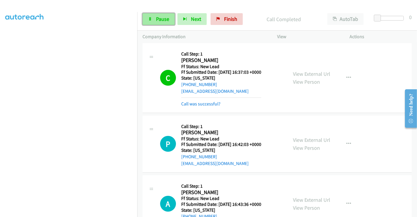
click at [161, 19] on span "Pause" at bounding box center [162, 19] width 13 height 7
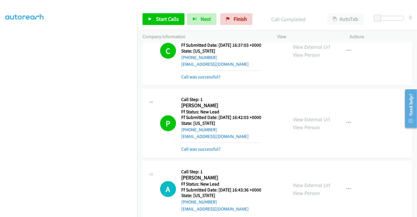
scroll to position [343, 0]
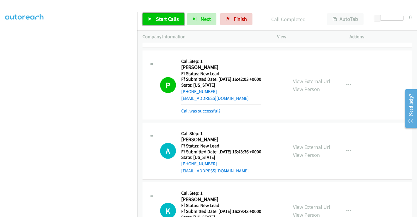
click at [164, 17] on span "Start Calls" at bounding box center [167, 19] width 23 height 7
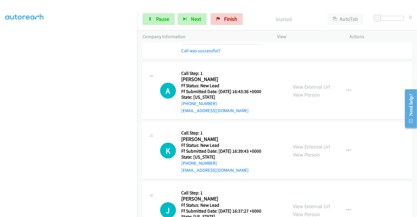
scroll to position [408, 0]
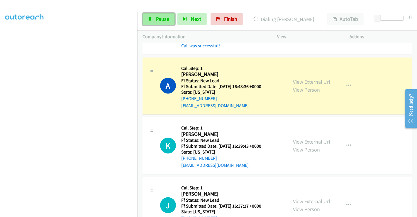
click at [160, 19] on span "Pause" at bounding box center [162, 19] width 13 height 7
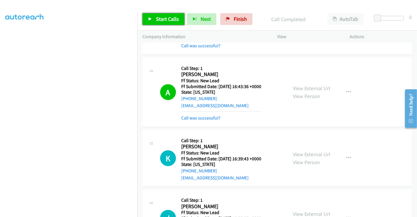
click at [165, 19] on span "Start Calls" at bounding box center [167, 19] width 23 height 7
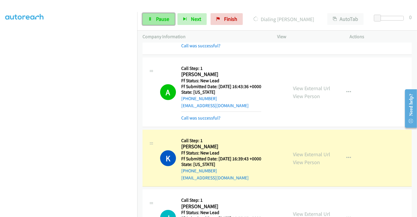
click at [153, 18] on link "Pause" at bounding box center [159, 19] width 32 height 12
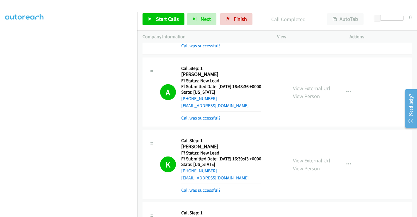
scroll to position [458, 0]
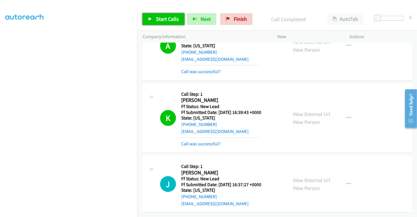
click at [167, 18] on span "Start Calls" at bounding box center [167, 19] width 23 height 7
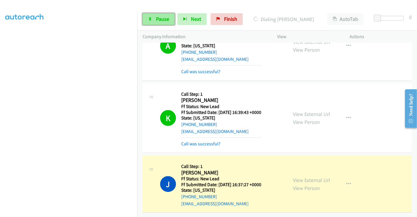
click at [160, 19] on span "Pause" at bounding box center [162, 19] width 13 height 7
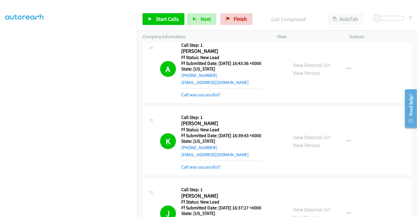
scroll to position [496, 0]
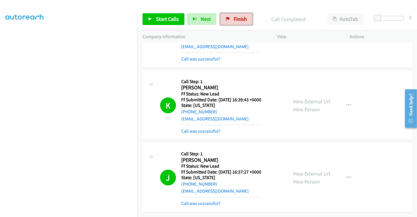
drag, startPoint x: 232, startPoint y: 17, endPoint x: 258, endPoint y: 45, distance: 37.6
click at [234, 17] on span "Finish" at bounding box center [240, 19] width 13 height 7
